Goal: Find specific page/section: Find specific page/section

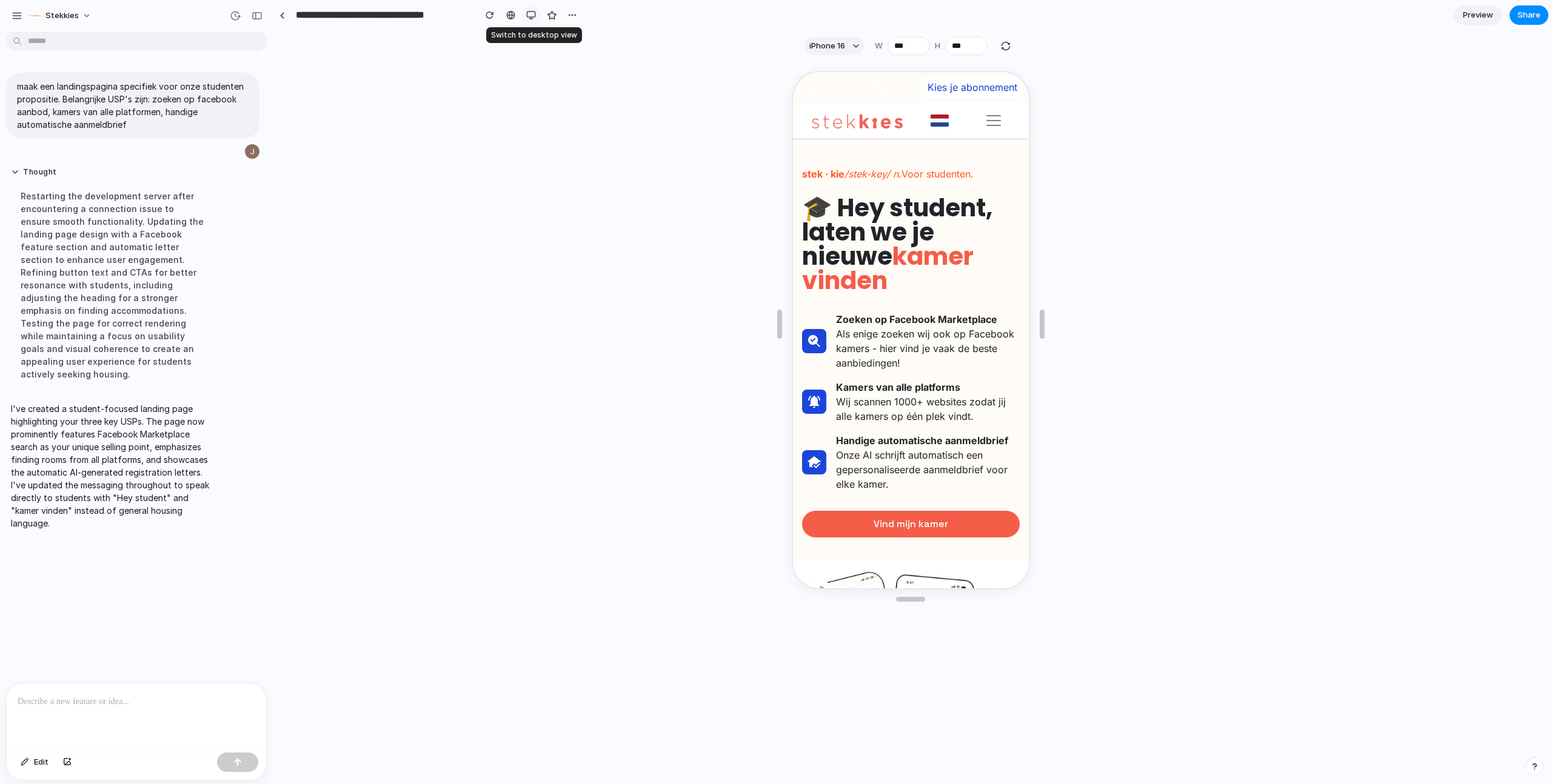
click at [535, 17] on div "button" at bounding box center [531, 16] width 10 height 10
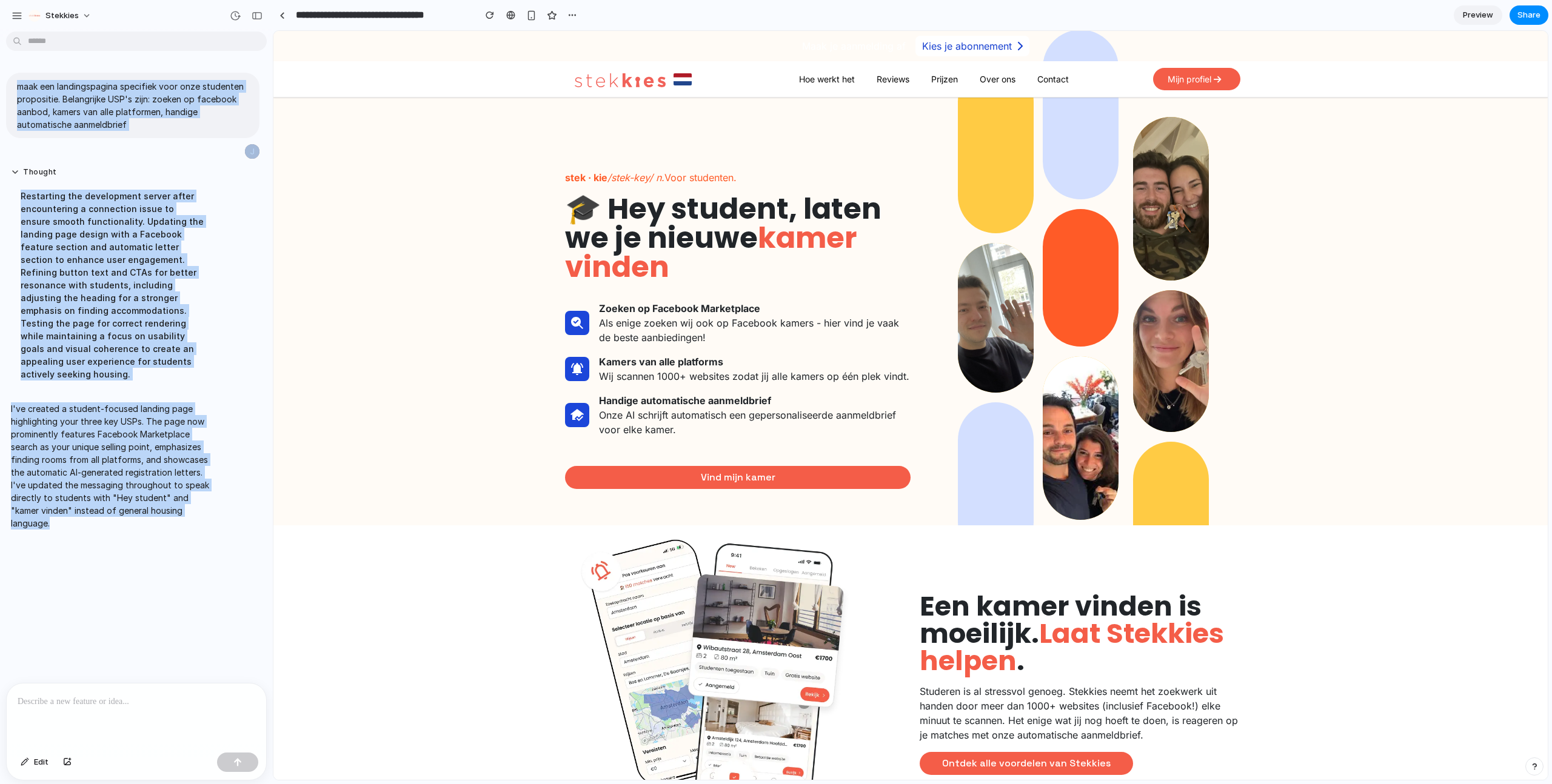
drag, startPoint x: 62, startPoint y: 493, endPoint x: -19, endPoint y: 405, distance: 119.6
click at [0, 405] on html "**********" at bounding box center [776, 392] width 1552 height 784
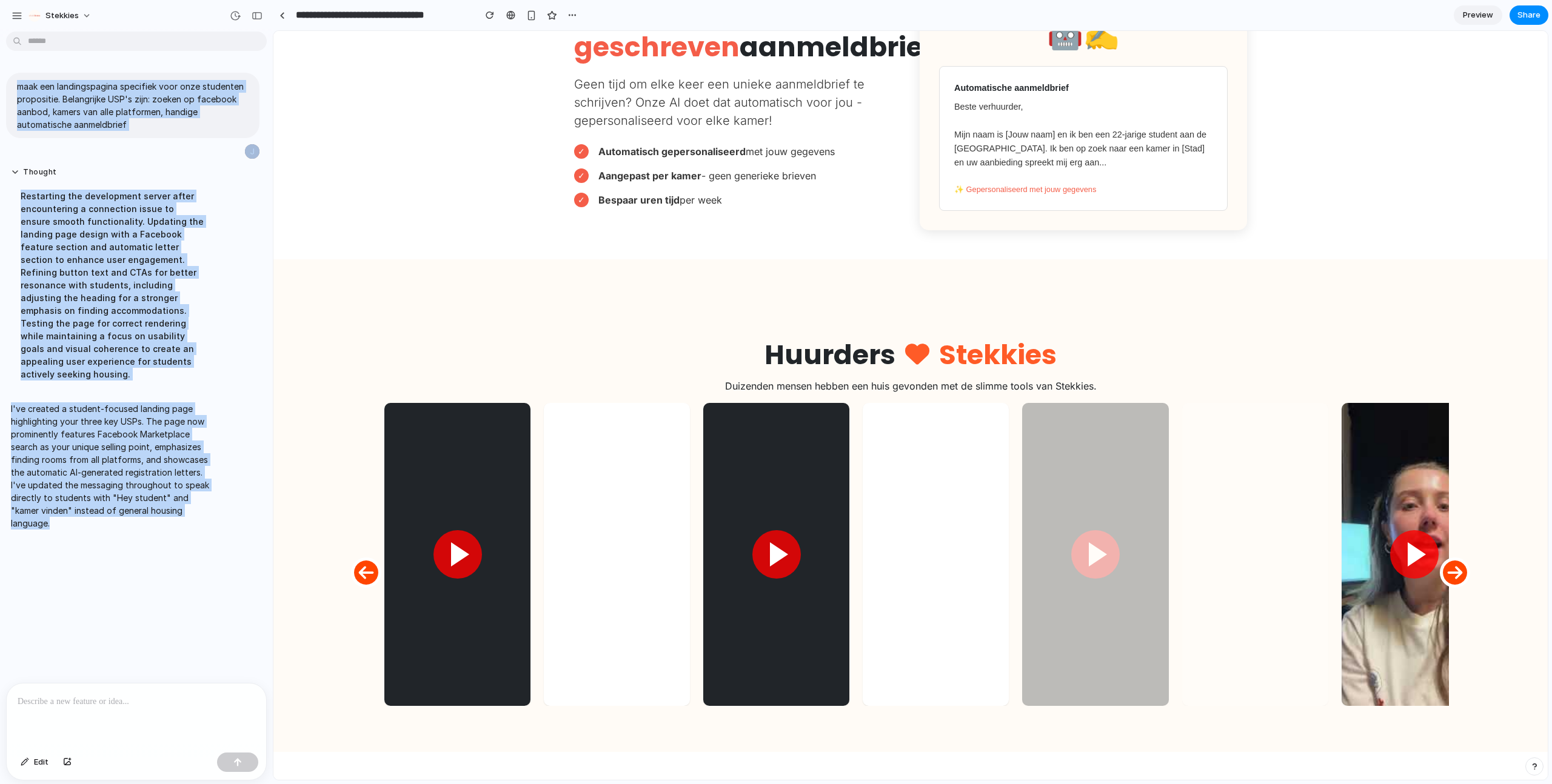
scroll to position [1076, 0]
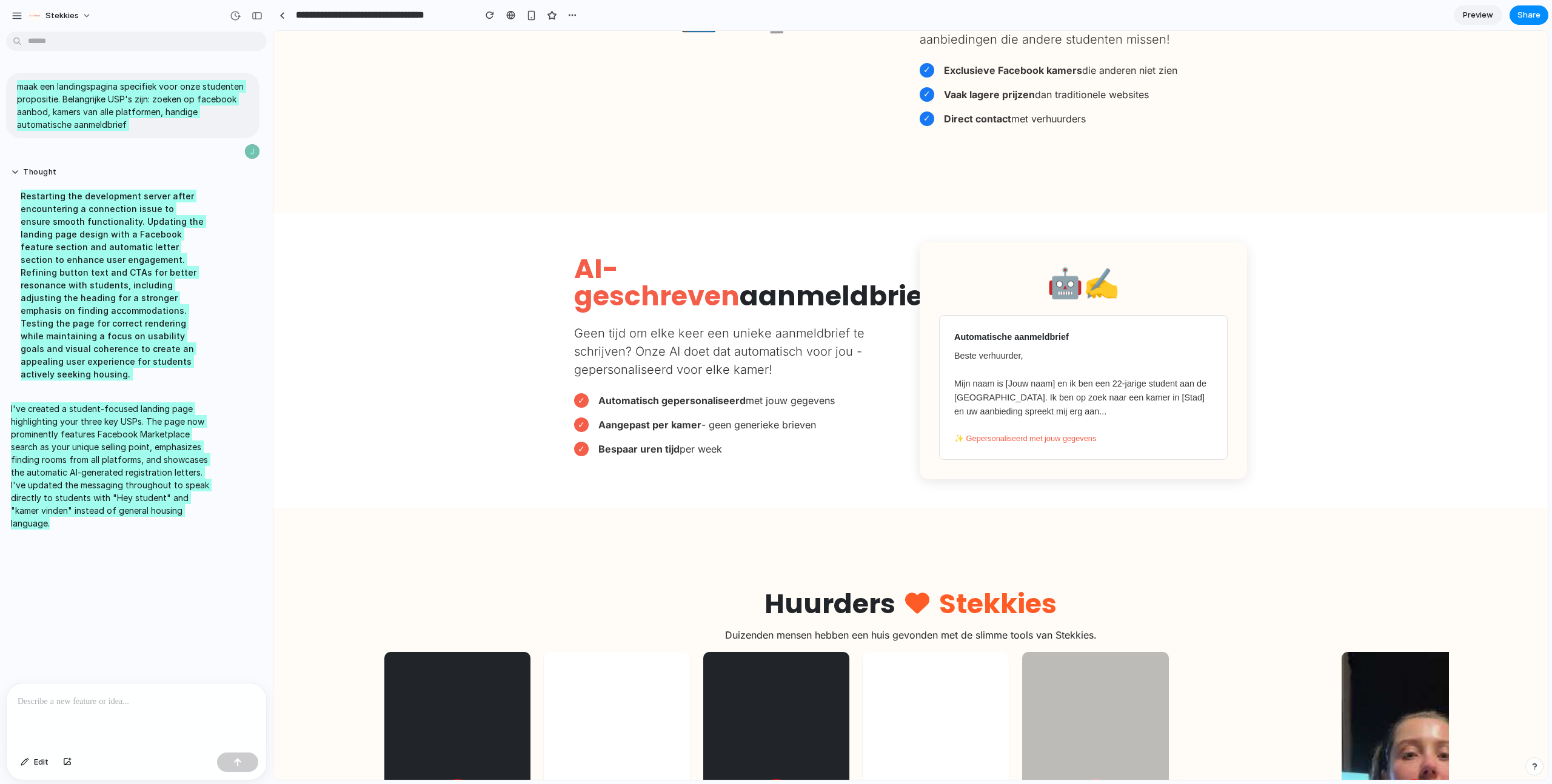
drag, startPoint x: 705, startPoint y: 416, endPoint x: 585, endPoint y: 364, distance: 130.8
click at [585, 364] on div "AI-geschreven aanmeldbrieven Geen tijd om elke keer een unieke aanmeldbrief te …" at bounding box center [737, 361] width 346 height 211
click at [515, 365] on section "🤖✍️ Automatische aanmeldbrief Beste verhuurder, Mijn naam is [Jouw naam] en ik …" at bounding box center [911, 361] width 1274 height 296
drag, startPoint x: 722, startPoint y: 438, endPoint x: 544, endPoint y: 244, distance: 263.3
click at [544, 244] on section "🤖✍️ Automatische aanmeldbrief Beste verhuurder, Mijn naam is [Jouw naam] en ik …" at bounding box center [911, 361] width 1274 height 296
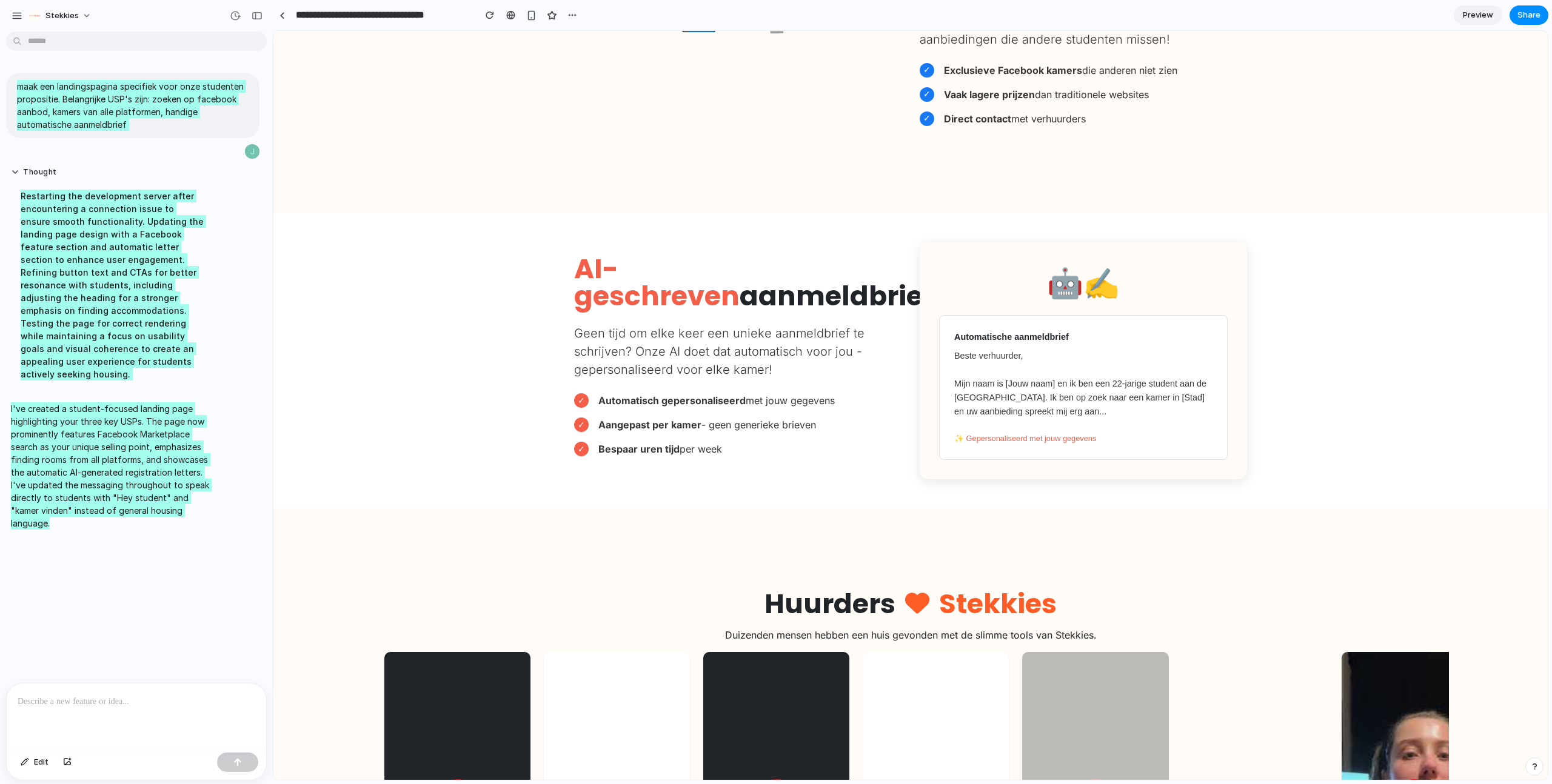
click at [544, 244] on section "🤖✍️ Automatische aanmeldbrief Beste verhuurder, Mijn naam is [Jouw naam] en ik …" at bounding box center [911, 361] width 1274 height 296
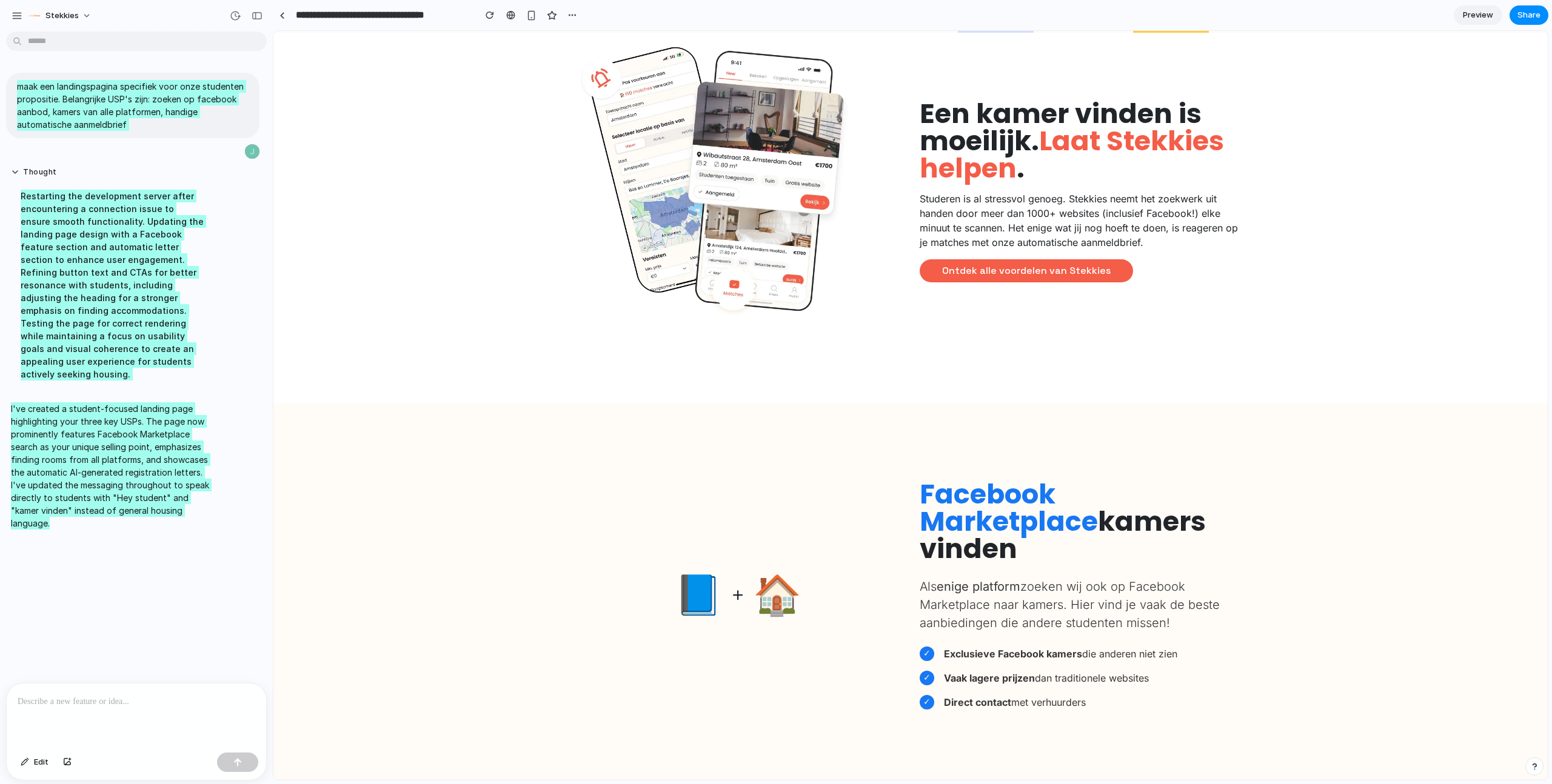
scroll to position [0, 0]
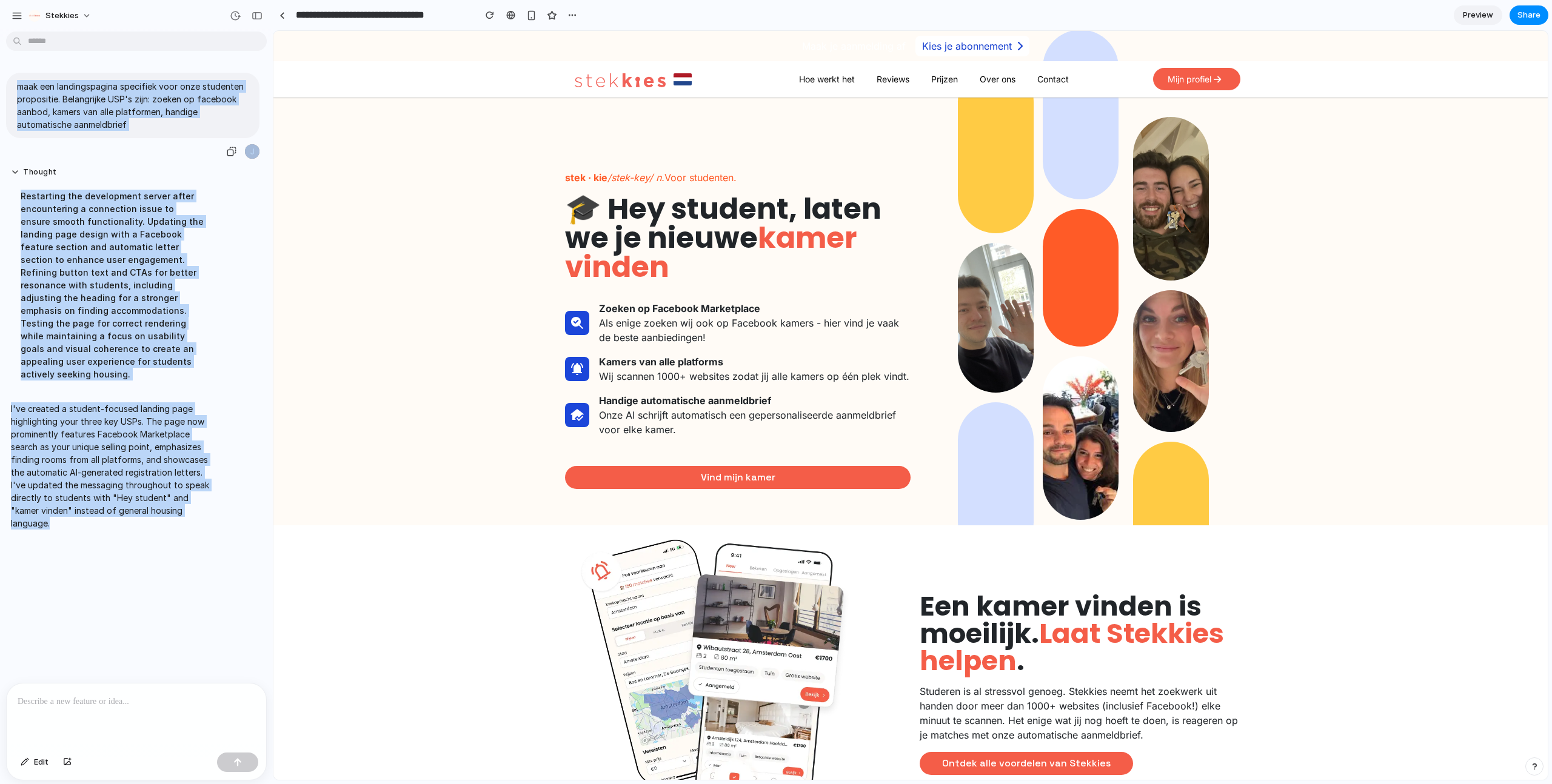
click at [112, 126] on p "maak een landingspagina specifiek voor onze studenten propositie. Belangrijke U…" at bounding box center [133, 105] width 232 height 51
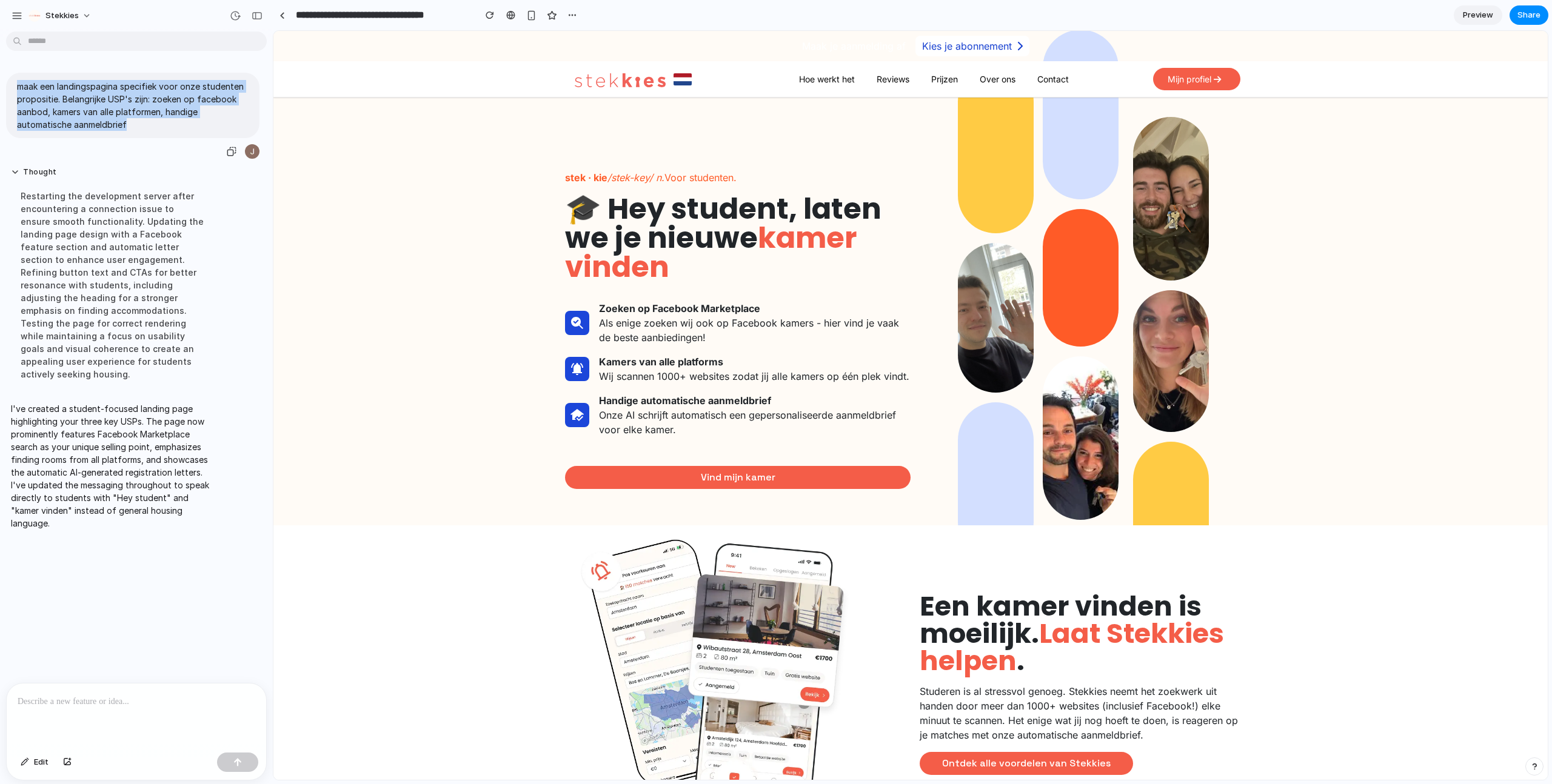
drag, startPoint x: 16, startPoint y: 89, endPoint x: 177, endPoint y: 135, distance: 167.4
click at [177, 135] on div "maak een landingspagina specifiek voor onze studenten propositie. Belangrijke U…" at bounding box center [132, 106] width 254 height 66
click at [93, 111] on p "maak een landingspagina specifiek voor onze studenten propositie. Belangrijke U…" at bounding box center [133, 105] width 232 height 51
drag, startPoint x: 204, startPoint y: 115, endPoint x: 204, endPoint y: 124, distance: 9.0
click at [204, 123] on p "maak een landingspagina specifiek voor onze studenten propositie. Belangrijke U…" at bounding box center [133, 105] width 232 height 51
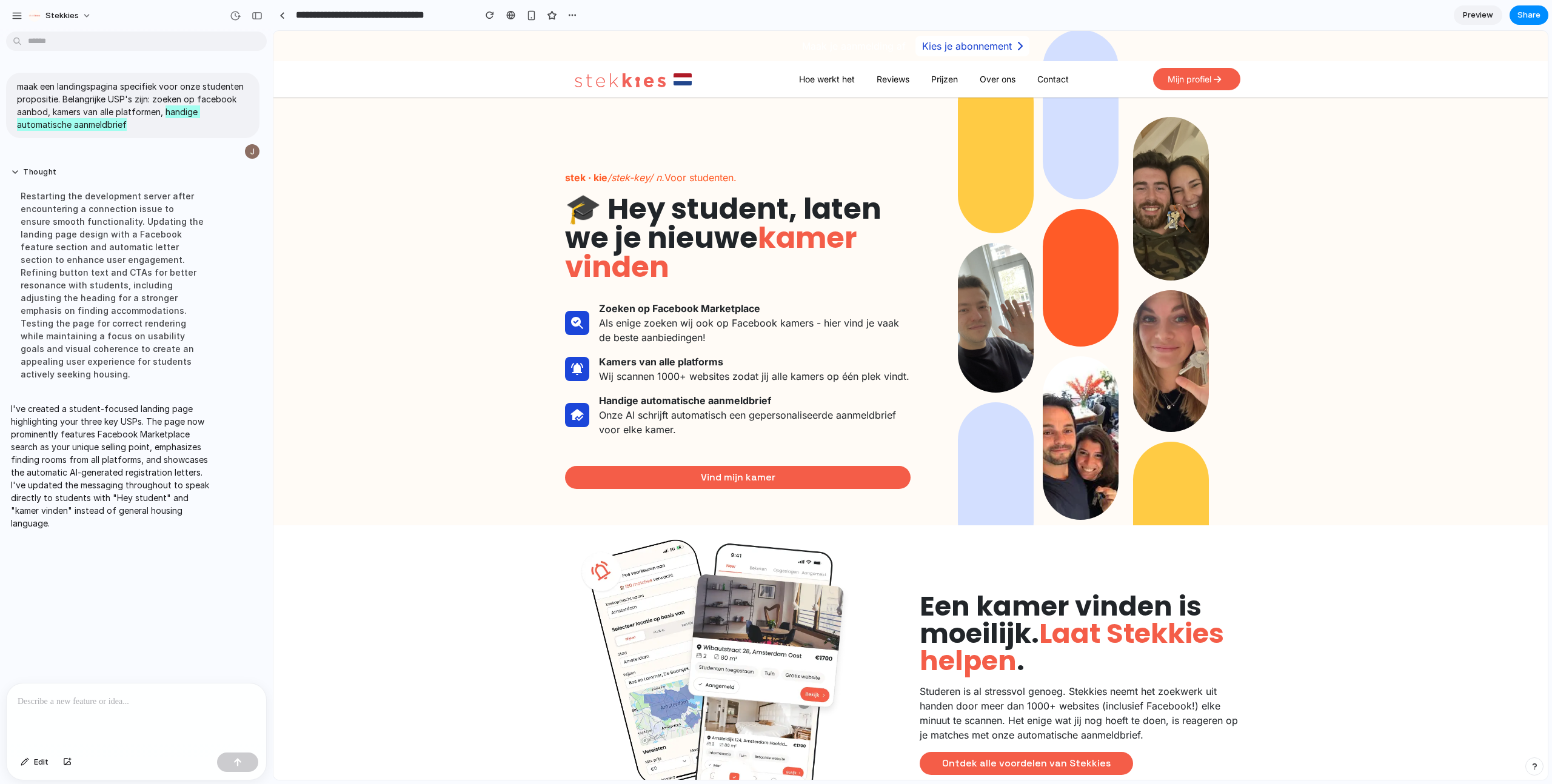
click at [391, 284] on div "stek · kie /stek-key/ n. Voor studenten. 🎓 Hey student, laten we je nieuwe kame…" at bounding box center [911, 311] width 1274 height 428
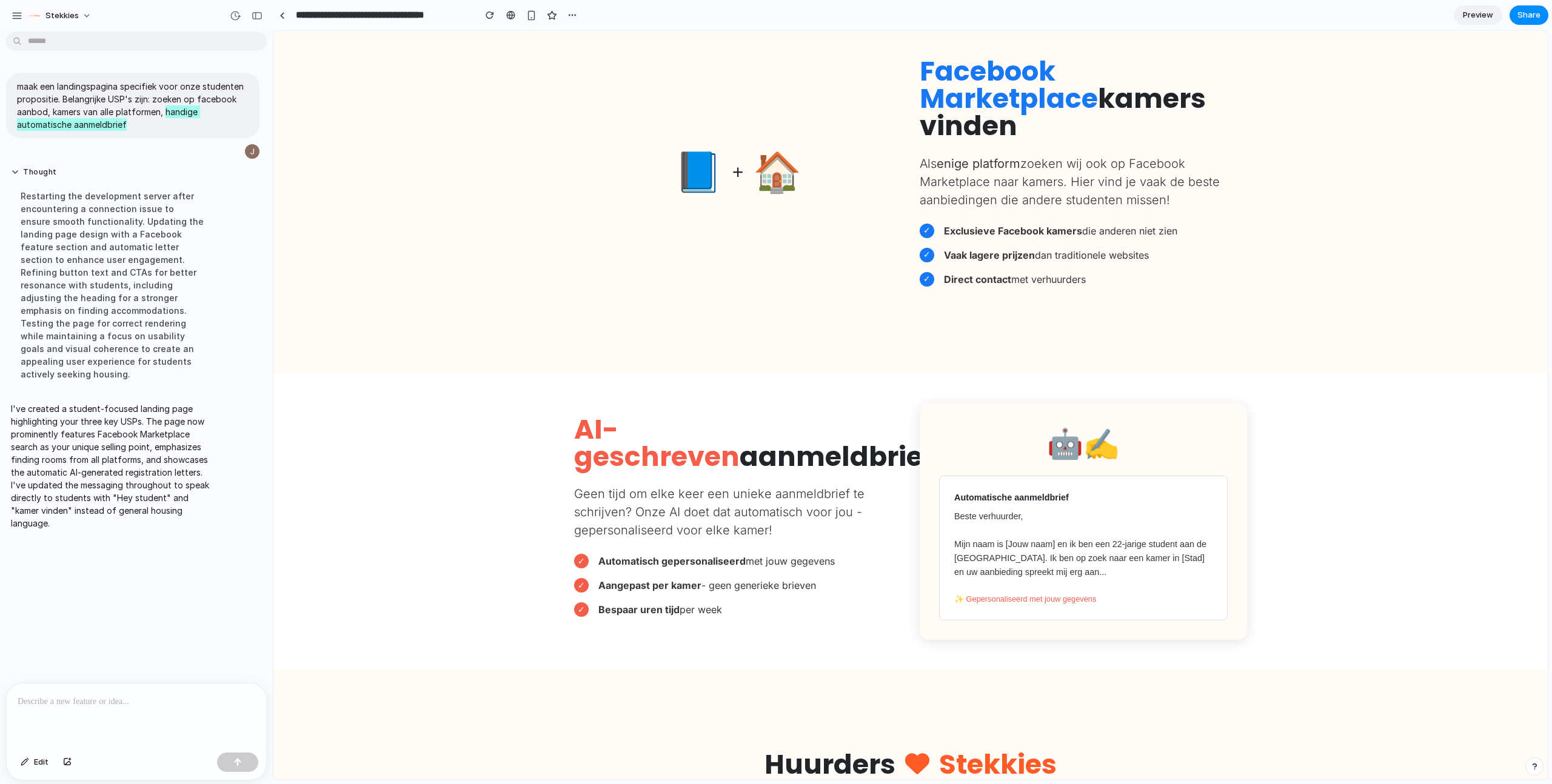
scroll to position [854, 0]
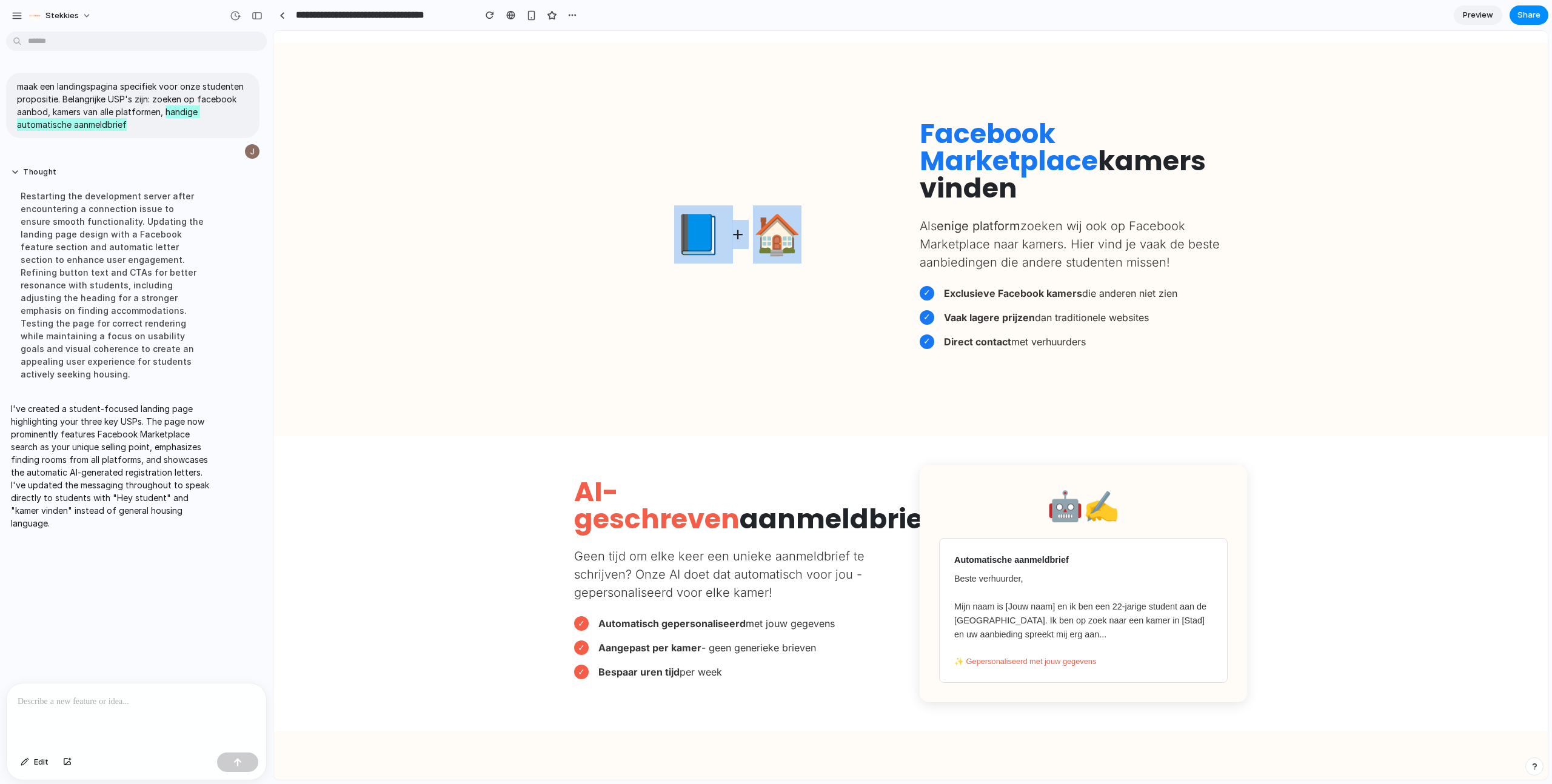
drag, startPoint x: 682, startPoint y: 232, endPoint x: 807, endPoint y: 240, distance: 125.3
click at [806, 240] on div "📘 + 🏠" at bounding box center [737, 234] width 328 height 58
click at [829, 280] on div "📘 + 🏠 Facebook Marketplace kamers vinden Als enige platform zoeken wij ook op F…" at bounding box center [911, 239] width 691 height 237
drag, startPoint x: 570, startPoint y: 590, endPoint x: 556, endPoint y: 585, distance: 14.9
click at [567, 617] on div "✓ Automatisch gepersonaliseerd met jouw gegevens ✓ Aangepast per kamer - geen g…" at bounding box center [737, 653] width 346 height 73
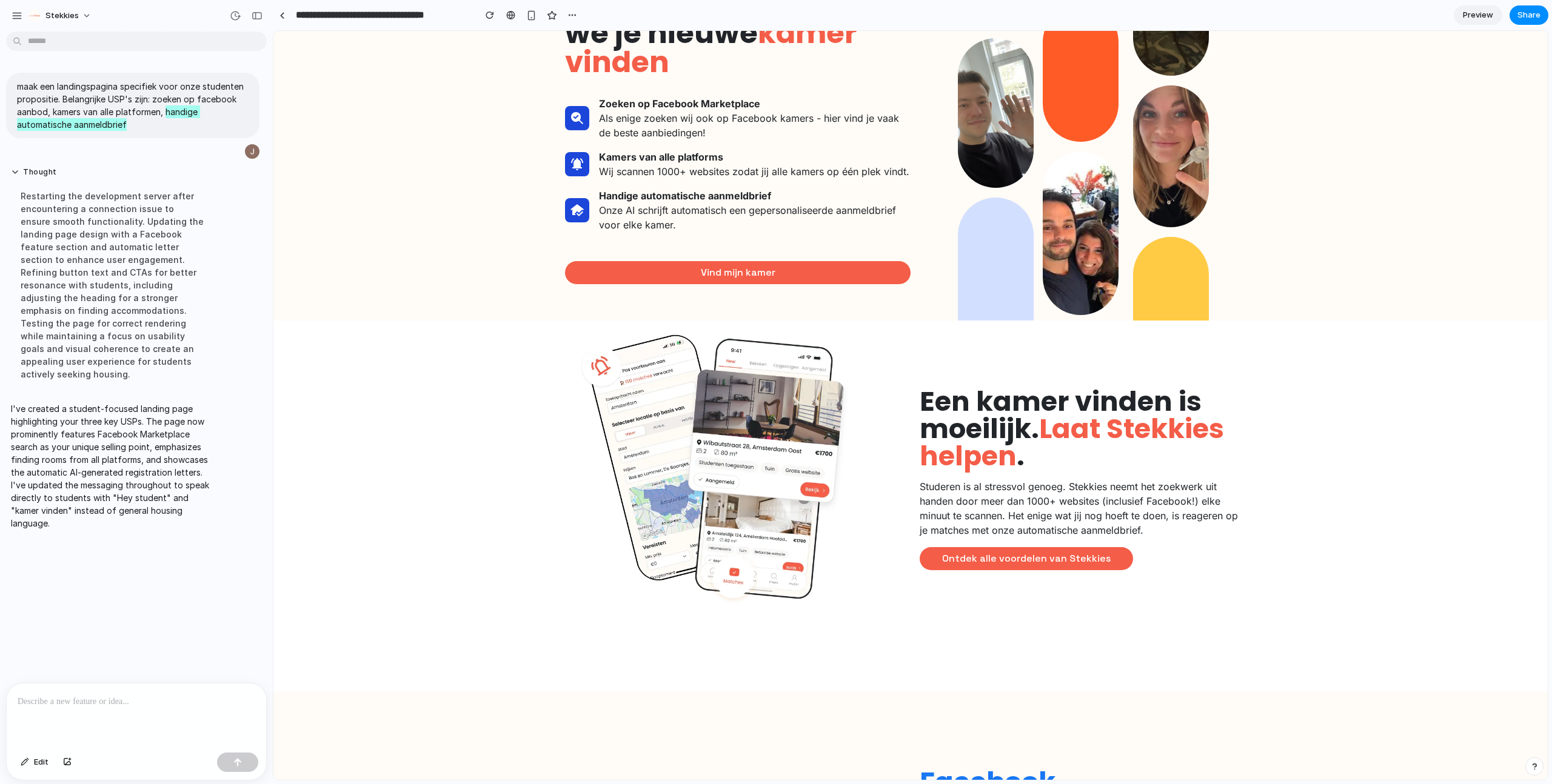
scroll to position [0, 0]
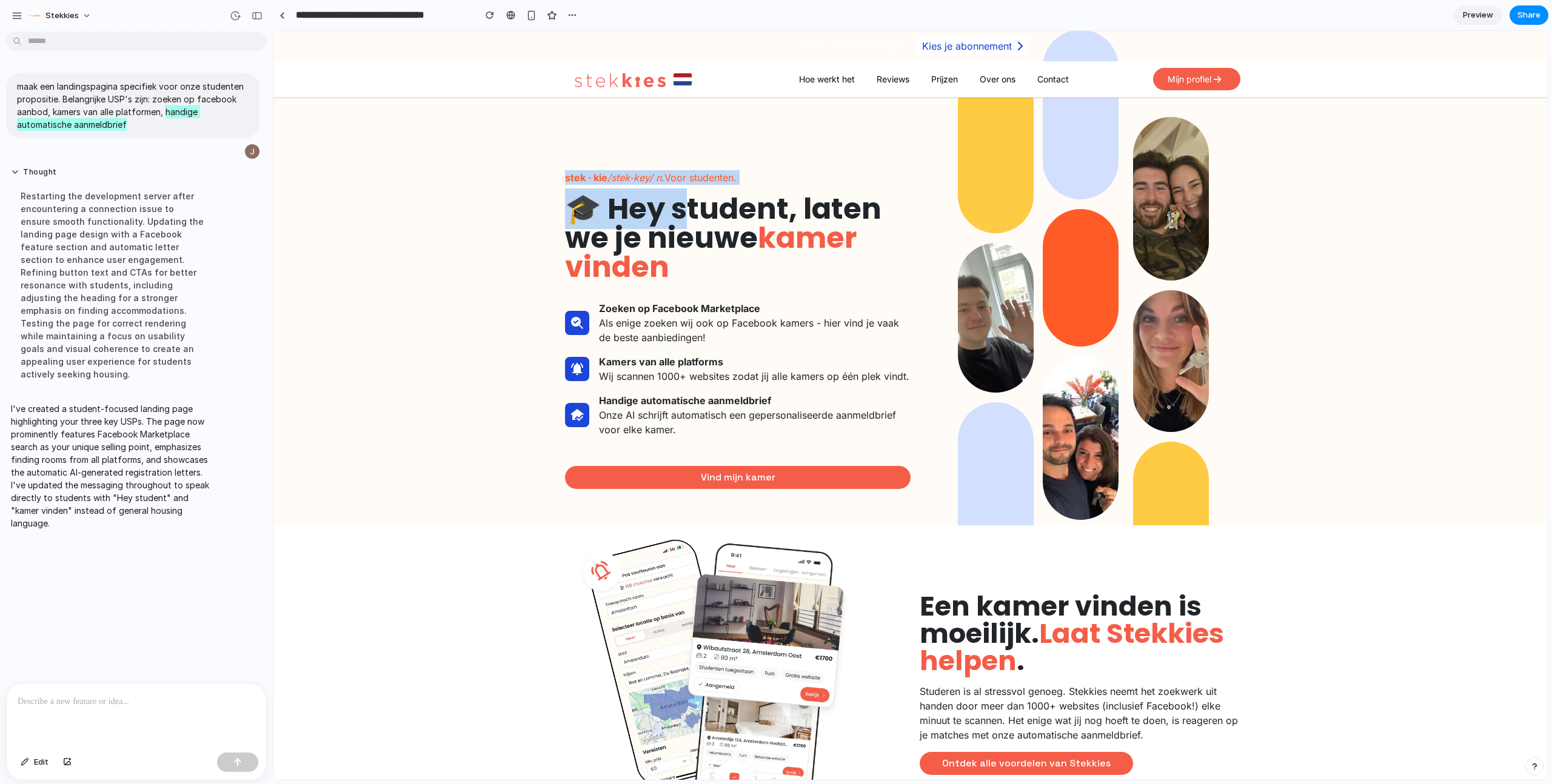
drag, startPoint x: 671, startPoint y: 215, endPoint x: 518, endPoint y: 182, distance: 156.5
click at [519, 182] on div "stek · kie /stek-key/ n. Voor studenten. 🎓 Hey student, laten we je nieuwe kame…" at bounding box center [911, 311] width 1274 height 428
click at [519, 183] on div "stek · kie /stek-key/ n. Voor studenten. 🎓 Hey student, laten we je nieuwe kame…" at bounding box center [911, 311] width 1274 height 428
click at [85, 105] on p "maak een landingspagina specifiek voor onze studenten propositie. Belangrijke U…" at bounding box center [133, 105] width 232 height 51
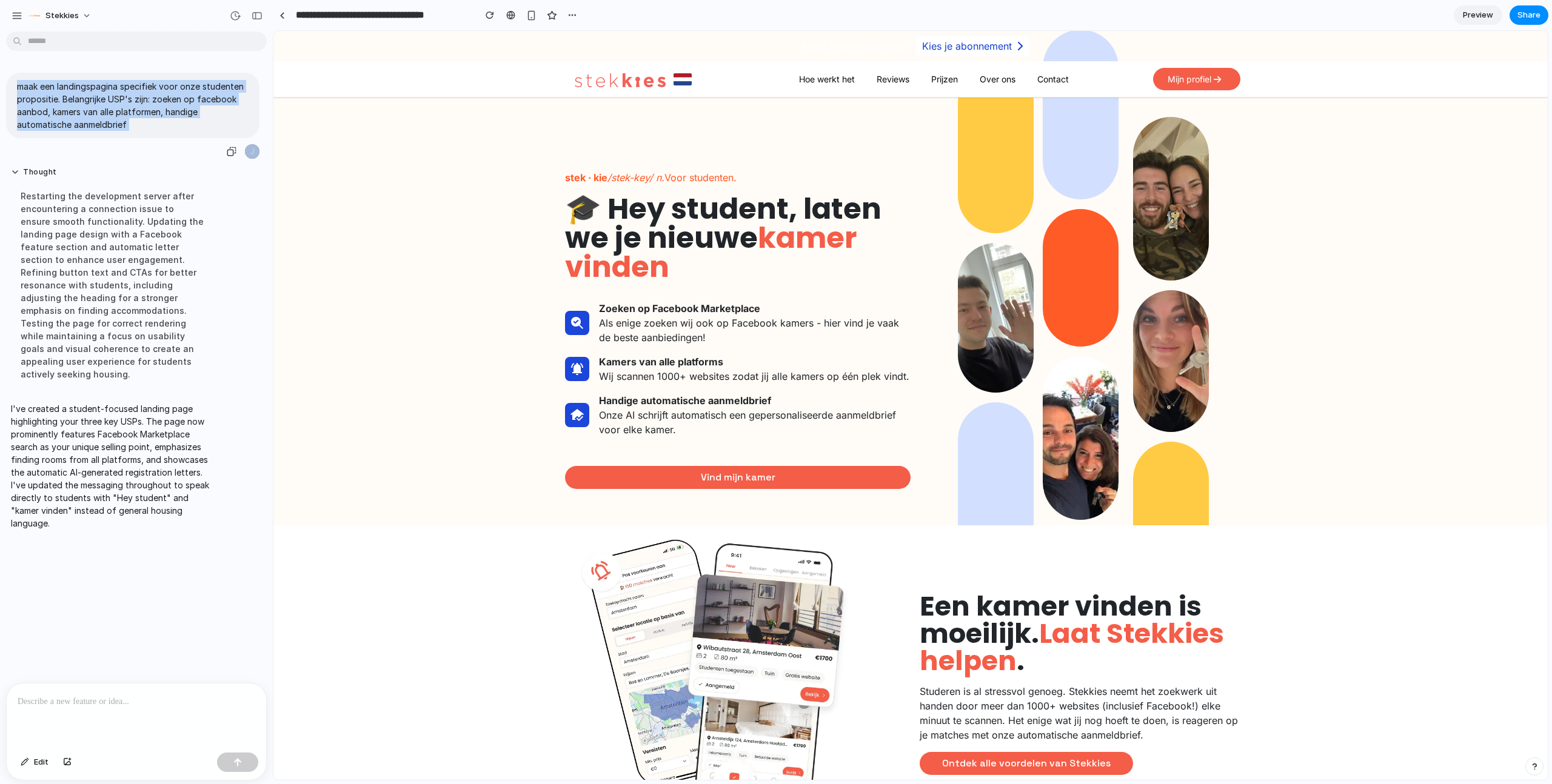
click at [85, 105] on p "maak een landingspagina specifiek voor onze studenten propositie. Belangrijke U…" at bounding box center [133, 105] width 232 height 51
click at [11, 8] on button "button" at bounding box center [17, 16] width 18 height 18
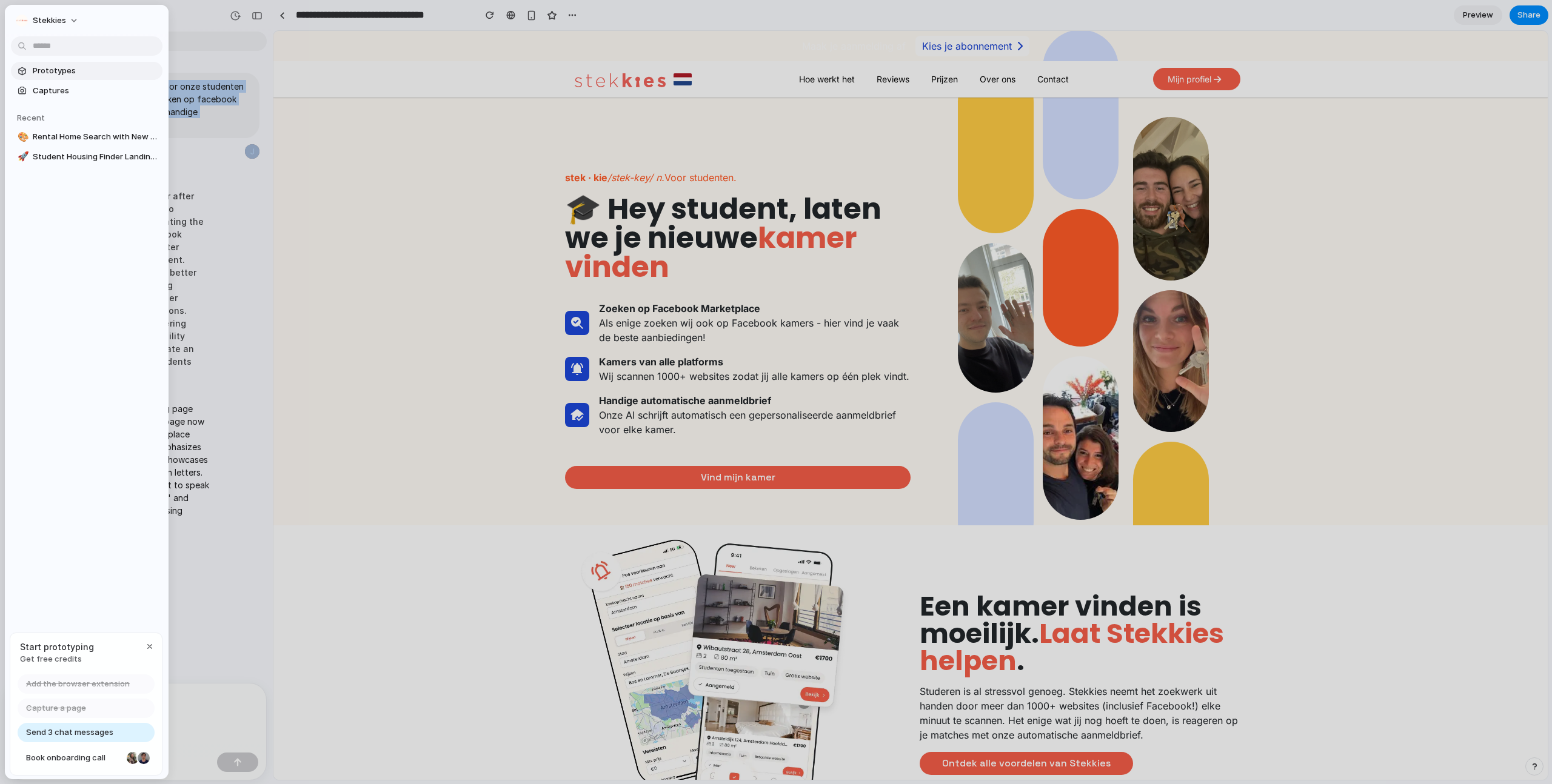
click at [37, 72] on span "Prototypes" at bounding box center [95, 71] width 125 height 12
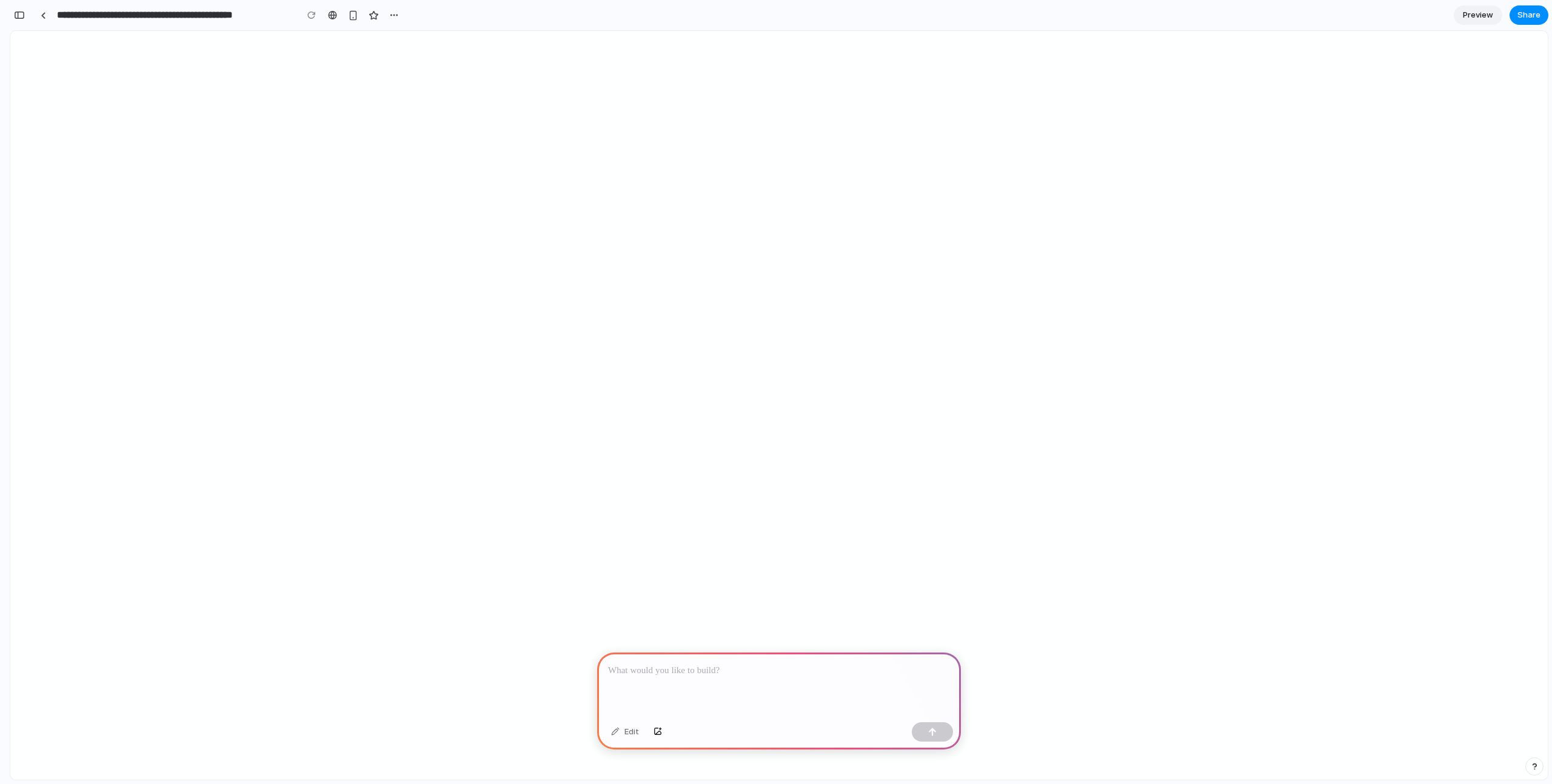
select select
